Goal: Transaction & Acquisition: Book appointment/travel/reservation

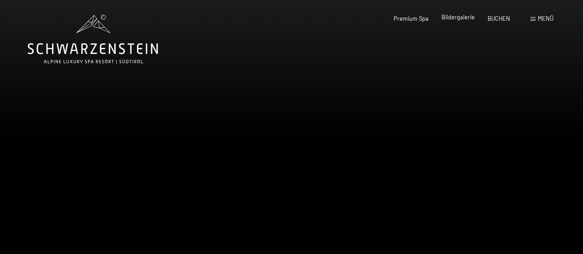
click at [458, 19] on span "Bildergalerie" at bounding box center [457, 16] width 33 height 7
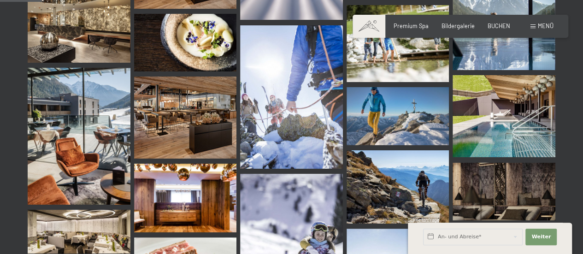
click at [540, 28] on span "Menü" at bounding box center [545, 25] width 16 height 7
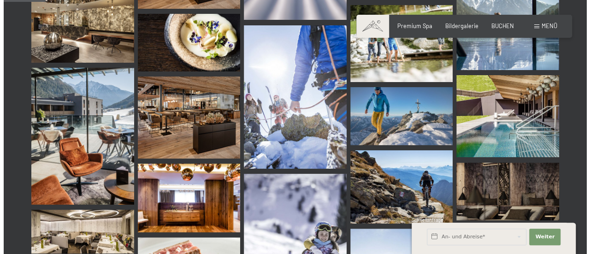
scroll to position [602, 0]
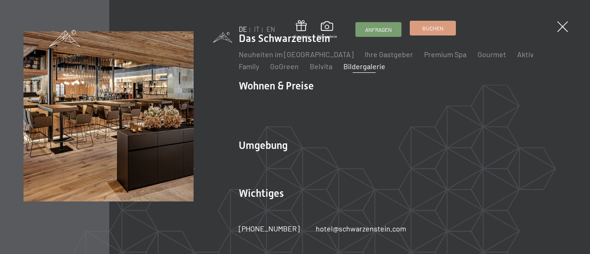
click at [430, 35] on link "Buchen" at bounding box center [432, 28] width 45 height 14
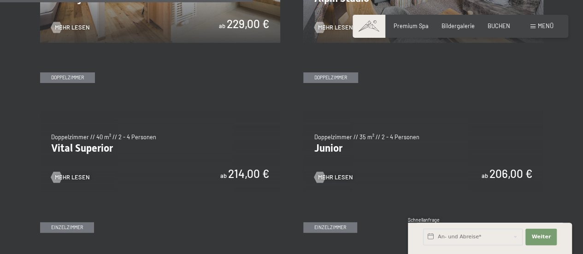
scroll to position [1031, 0]
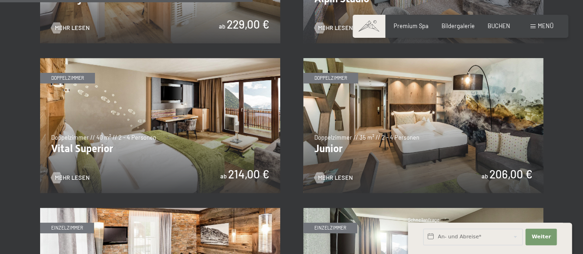
click at [182, 134] on img at bounding box center [160, 125] width 240 height 135
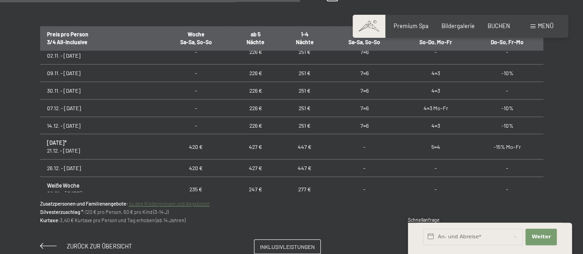
scroll to position [165, 0]
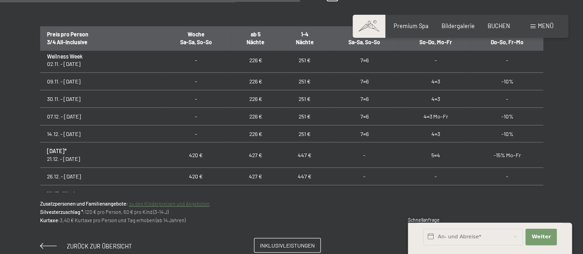
click at [278, 247] on span "Inklusivleistungen" at bounding box center [287, 245] width 55 height 8
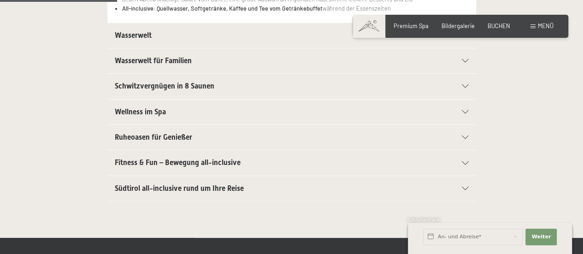
scroll to position [289, 0]
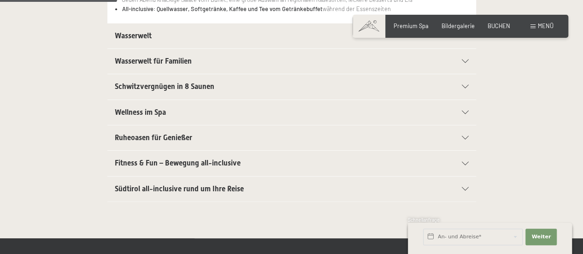
click at [434, 109] on div "Wellness im Spa" at bounding box center [292, 112] width 354 height 25
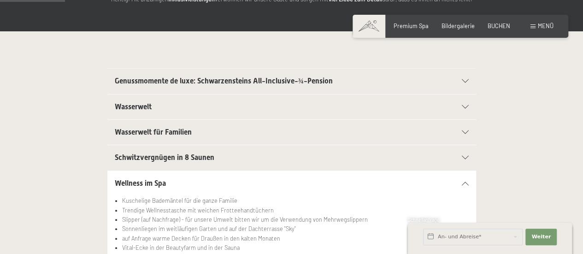
scroll to position [162, 0]
click at [451, 84] on div "Genussmomente de luxe: Schwarzensteins All-Inclusive-¾-Pension" at bounding box center [292, 81] width 354 height 25
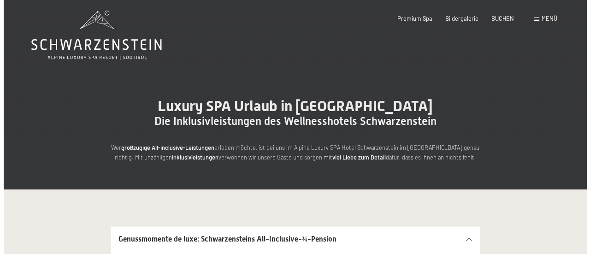
scroll to position [0, 0]
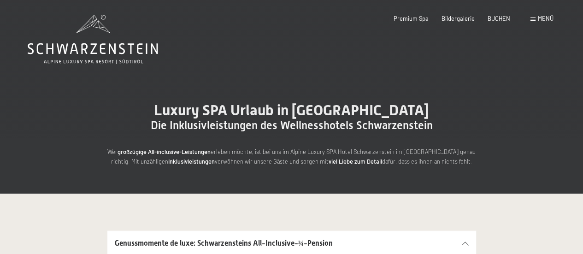
click at [542, 15] on div "Buchen Anfragen Premium Spa Bildergalerie BUCHEN Menü DE IT EN Gutschein Bilder…" at bounding box center [460, 19] width 186 height 8
click at [536, 17] on div "Menü" at bounding box center [541, 19] width 23 height 8
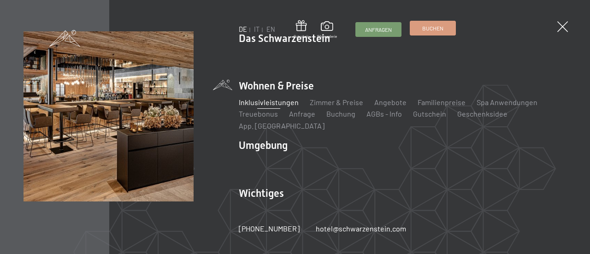
click at [430, 32] on span "Buchen" at bounding box center [432, 28] width 21 height 8
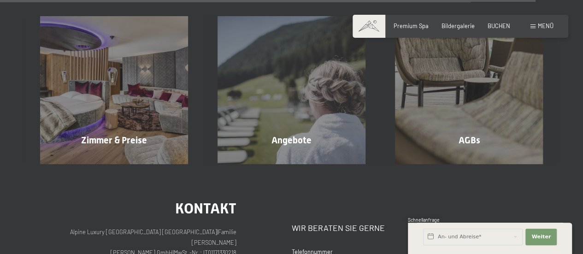
scroll to position [2994, 0]
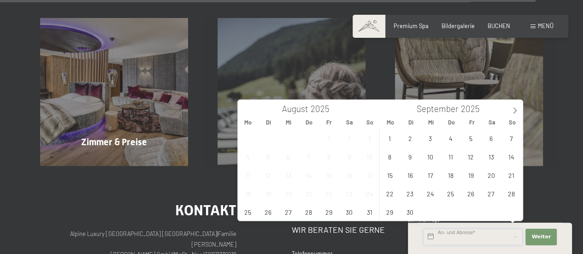
click at [443, 235] on input "text" at bounding box center [472, 236] width 99 height 17
click at [515, 108] on icon at bounding box center [514, 110] width 6 height 6
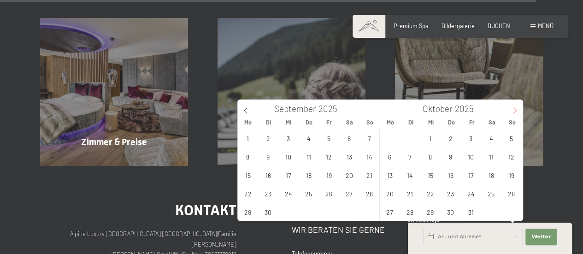
click at [515, 108] on icon at bounding box center [514, 110] width 6 height 6
click at [431, 170] on span "12" at bounding box center [430, 175] width 18 height 18
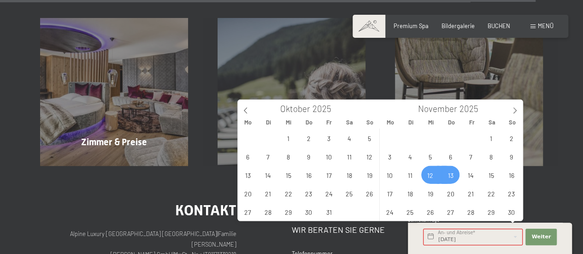
click at [446, 176] on span "13" at bounding box center [450, 175] width 18 height 18
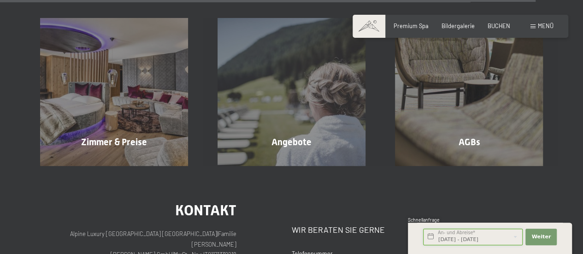
scroll to position [0, 2]
click at [447, 240] on input "[DATE] - [DATE]" at bounding box center [472, 236] width 99 height 17
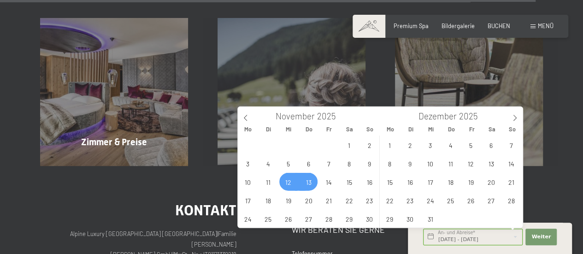
scroll to position [0, 0]
click at [304, 186] on span "13" at bounding box center [308, 182] width 18 height 18
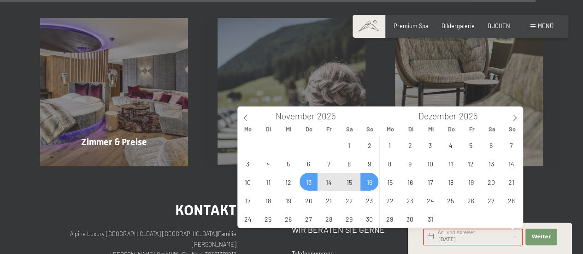
click at [367, 187] on span "16" at bounding box center [369, 182] width 18 height 18
type input "[DATE] - [DATE]"
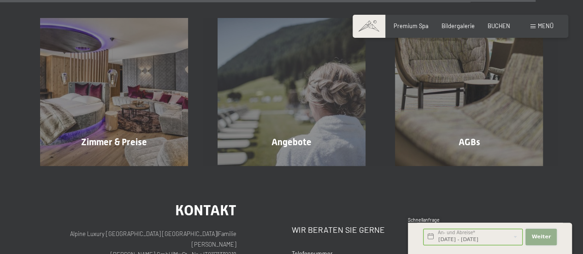
click at [539, 232] on button "Weiter Adressfelder ausblenden" at bounding box center [540, 236] width 31 height 17
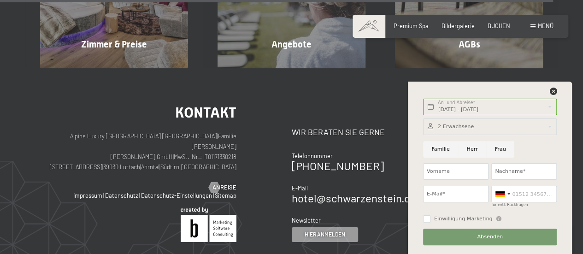
scroll to position [3091, 0]
click at [555, 90] on icon at bounding box center [552, 91] width 7 height 7
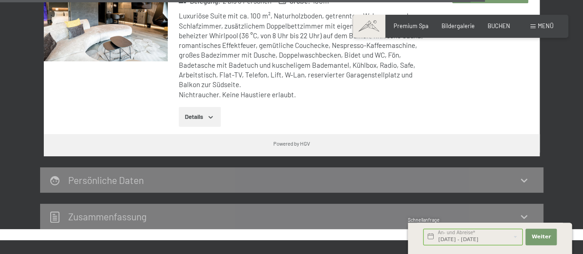
scroll to position [2704, 0]
